Goal: Navigation & Orientation: Find specific page/section

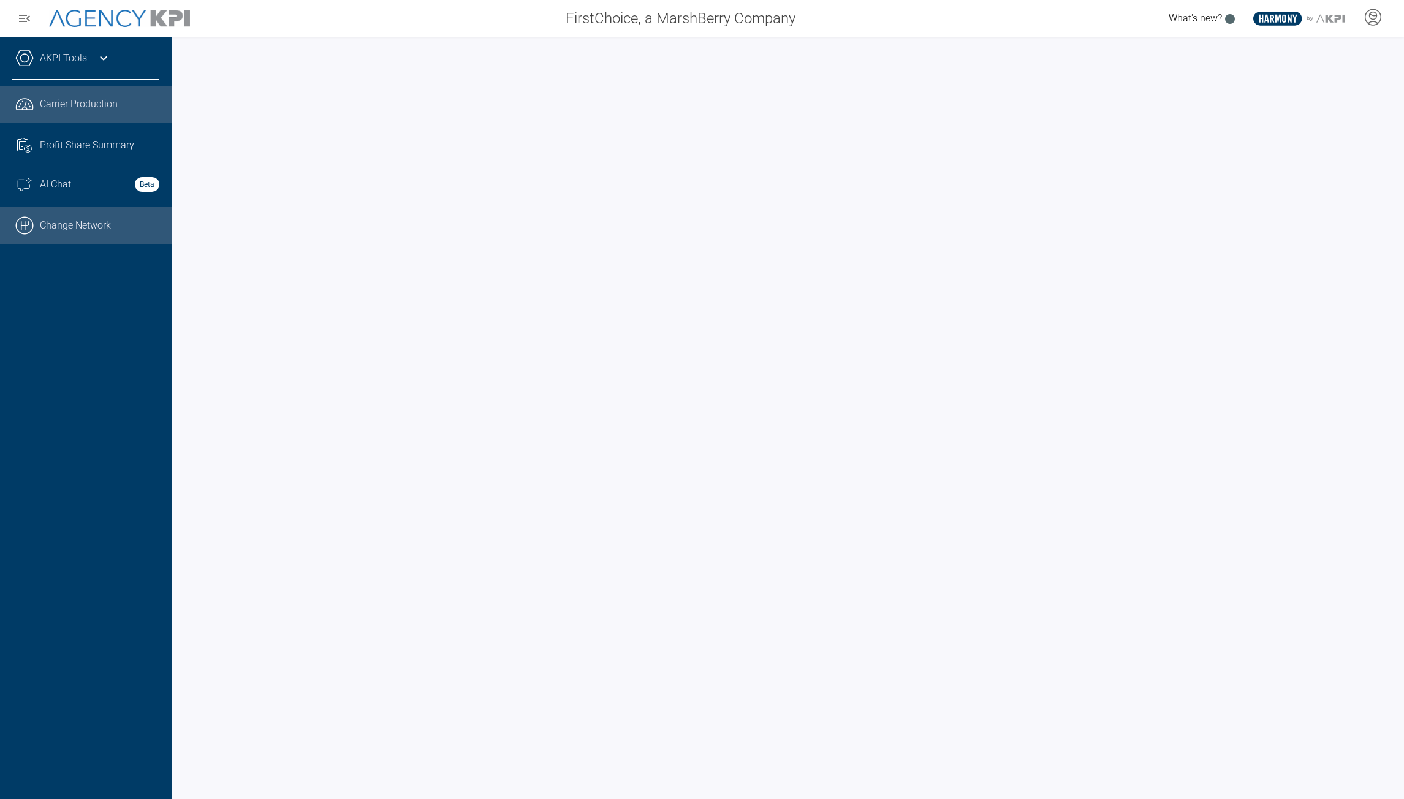
click at [73, 218] on link ".cls-1{fill:none;stroke:#000;stroke-linecap:round;stroke-linejoin:round;stroke-…" at bounding box center [86, 225] width 172 height 37
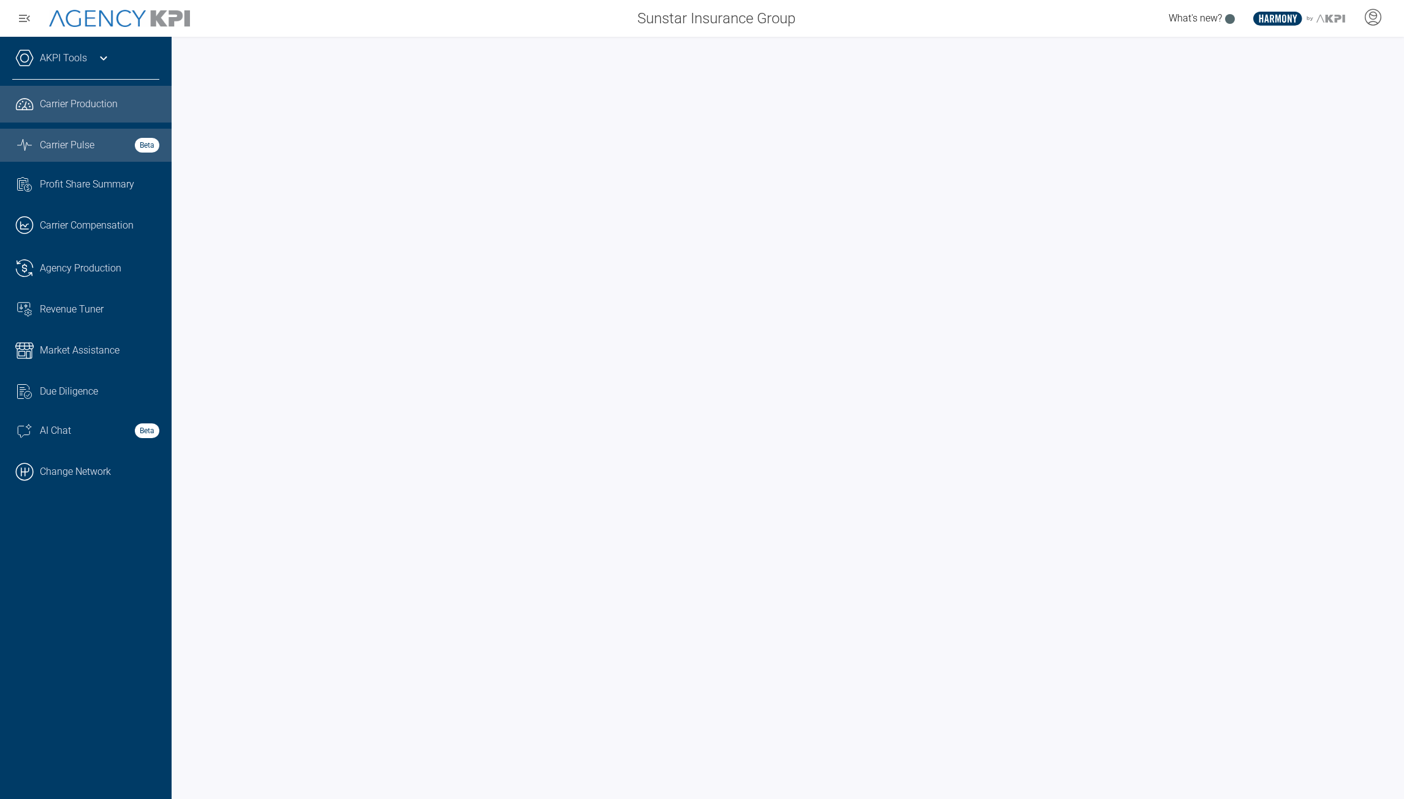
click at [48, 135] on link "Graph Stats Streamline Icon: [URL][DOMAIN_NAME] Carrier Pulse Beta" at bounding box center [86, 145] width 172 height 33
click at [124, 102] on div "Carrier Production" at bounding box center [99, 104] width 119 height 15
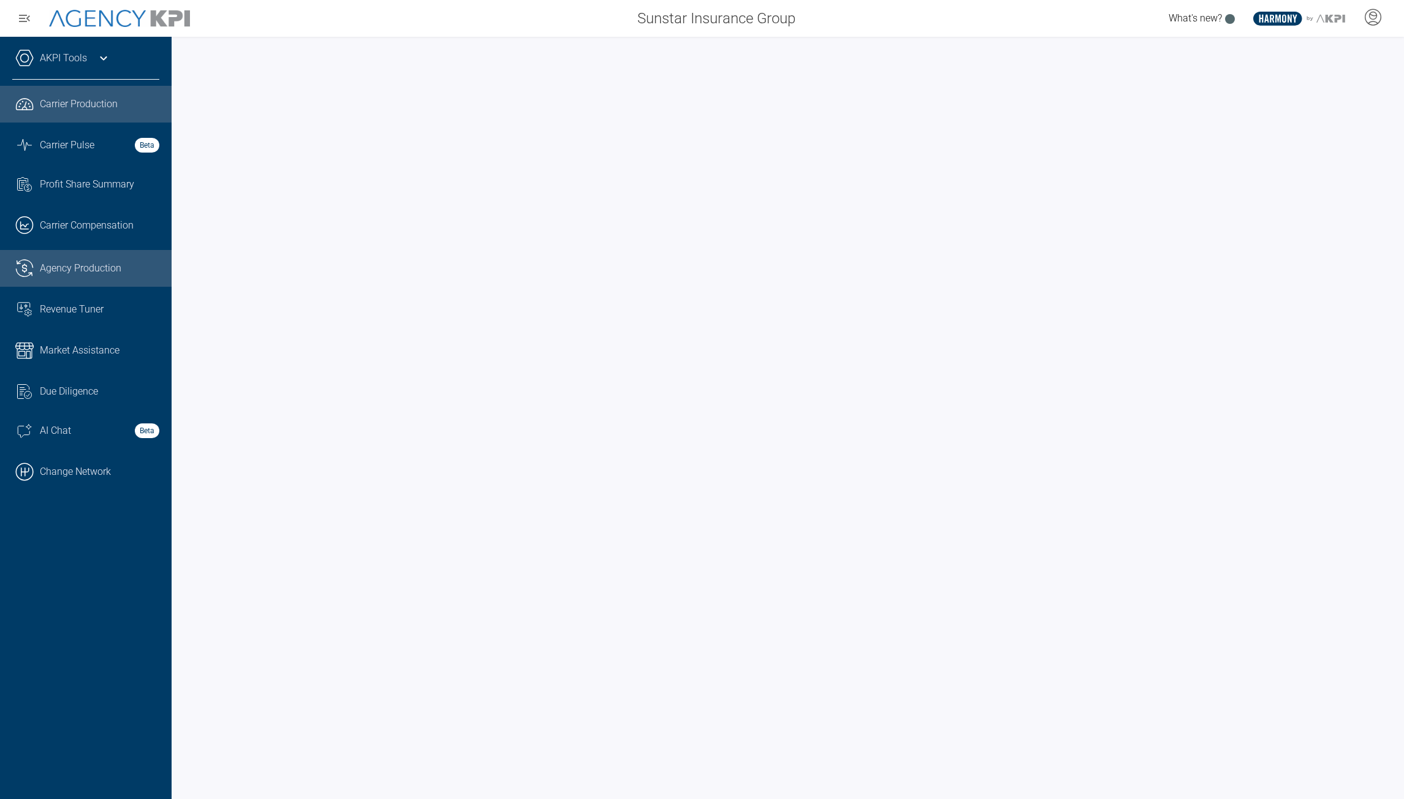
click at [131, 267] on div "Agency Production" at bounding box center [99, 268] width 119 height 15
